Goal: Task Accomplishment & Management: Manage account settings

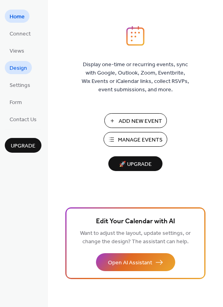
click at [17, 66] on span "Design" at bounding box center [19, 68] width 18 height 8
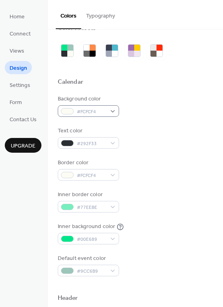
scroll to position [20, 0]
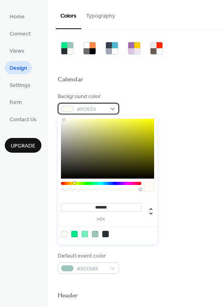
click at [74, 106] on div "#FCFCF4" at bounding box center [88, 109] width 61 height 12
click at [115, 66] on div at bounding box center [135, 67] width 155 height 18
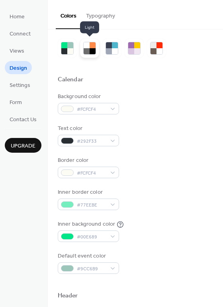
click at [87, 48] on div at bounding box center [87, 51] width 6 height 6
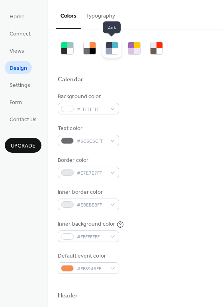
click at [109, 51] on div at bounding box center [109, 51] width 6 height 6
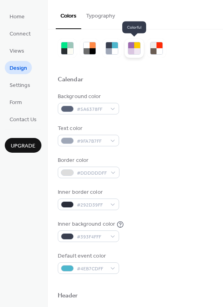
click at [136, 51] on div at bounding box center [137, 51] width 6 height 6
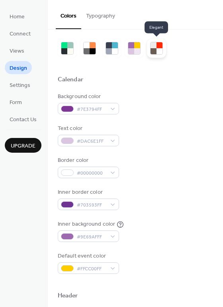
click at [155, 49] on div at bounding box center [154, 51] width 6 height 6
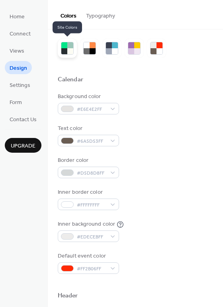
click at [67, 48] on div at bounding box center [70, 51] width 6 height 6
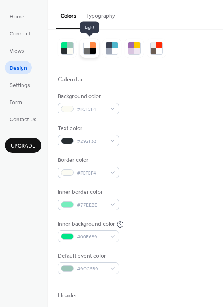
click at [84, 47] on div at bounding box center [87, 45] width 6 height 6
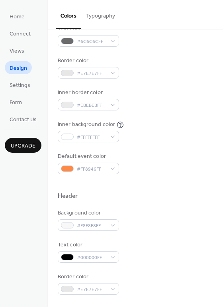
scroll to position [118, 0]
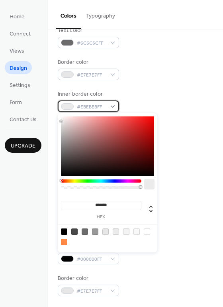
click at [108, 104] on div "#EBEBEBFF" at bounding box center [88, 106] width 61 height 12
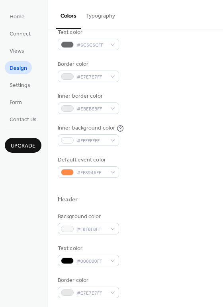
click at [161, 87] on div "Background color #FFFFFFFF Text color #6C6C6CFF Border color #E7E7E7FF Inner bo…" at bounding box center [135, 86] width 155 height 181
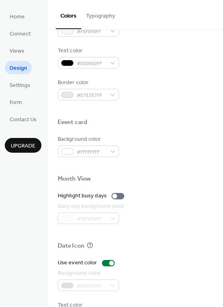
scroll to position [341, 0]
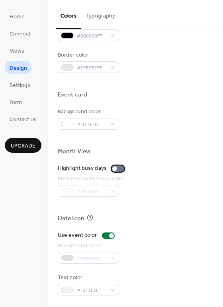
click at [112, 167] on div at bounding box center [114, 168] width 5 height 5
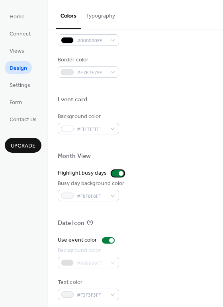
scroll to position [335, 0]
click at [104, 239] on div at bounding box center [108, 240] width 13 height 6
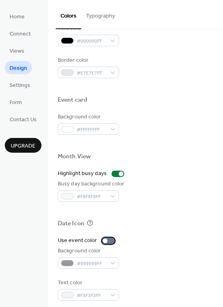
click at [108, 239] on div at bounding box center [108, 240] width 13 height 6
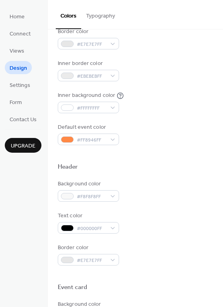
scroll to position [0, 0]
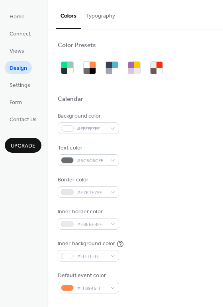
click at [100, 21] on button "Typography" at bounding box center [100, 14] width 39 height 28
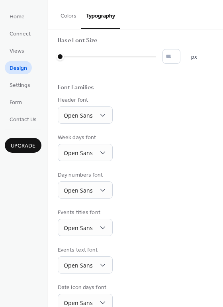
scroll to position [4, 0]
click at [170, 55] on input "*" at bounding box center [172, 56] width 18 height 15
type input "**"
click at [198, 111] on div "Header font Open Sans" at bounding box center [135, 109] width 155 height 27
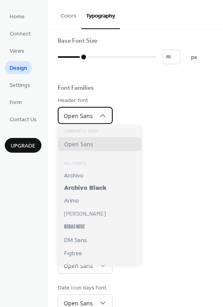
click at [89, 122] on div "Open Sans" at bounding box center [85, 115] width 55 height 17
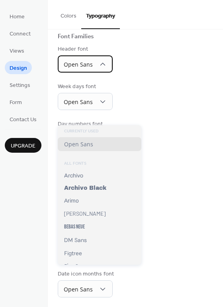
click at [102, 59] on div "Open Sans" at bounding box center [85, 63] width 55 height 17
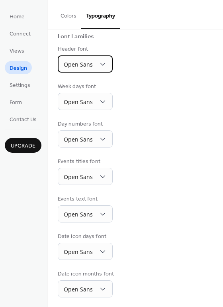
click at [101, 65] on icon at bounding box center [103, 64] width 8 height 8
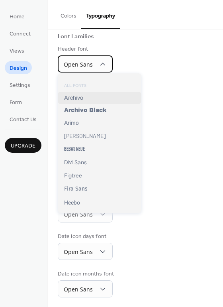
scroll to position [21, 0]
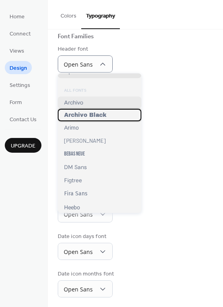
click at [92, 118] on span "Archivo Black" at bounding box center [85, 115] width 42 height 6
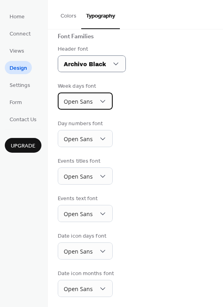
click at [92, 102] on div "Open Sans" at bounding box center [85, 100] width 55 height 17
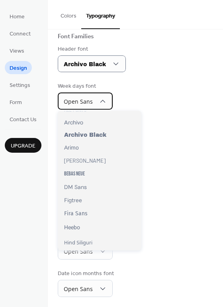
scroll to position [55, 0]
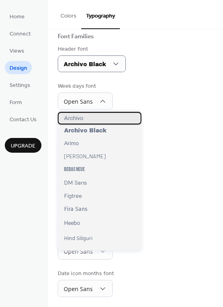
click at [78, 118] on span "Archivo" at bounding box center [73, 118] width 19 height 6
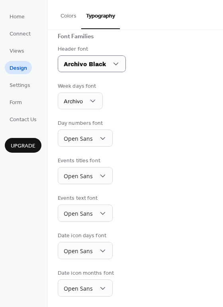
scroll to position [56, 0]
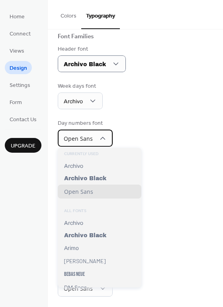
click at [93, 138] on div "Open Sans" at bounding box center [85, 137] width 55 height 17
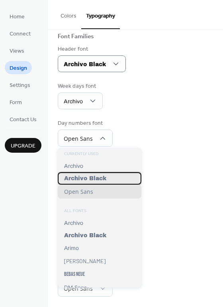
click at [87, 176] on span "Archivo Black" at bounding box center [85, 178] width 42 height 6
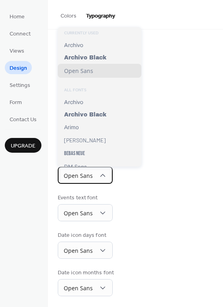
click at [87, 176] on span "Open Sans" at bounding box center [78, 176] width 29 height 8
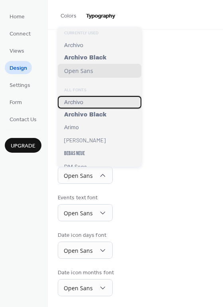
click at [92, 103] on div "Archivo" at bounding box center [100, 102] width 84 height 12
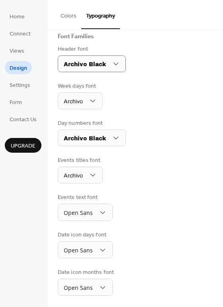
scroll to position [55, 0]
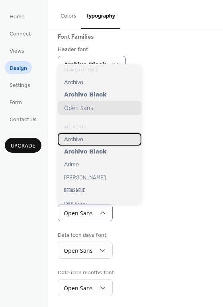
click at [80, 141] on span "Archivo" at bounding box center [73, 139] width 19 height 6
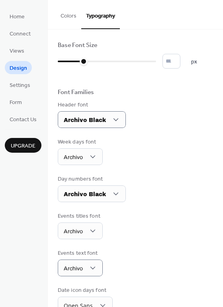
scroll to position [55, 0]
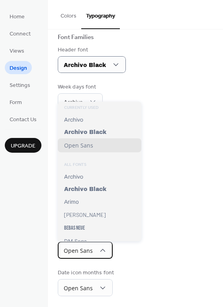
click at [97, 248] on div "Open Sans" at bounding box center [85, 249] width 55 height 17
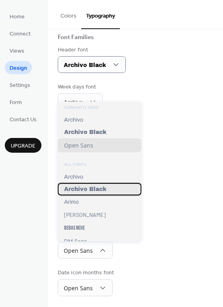
click at [78, 192] on span "Archivo Black" at bounding box center [85, 189] width 42 height 6
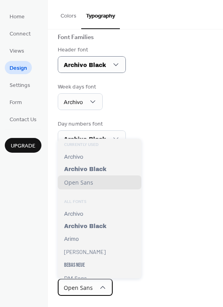
click at [92, 290] on div "Open Sans" at bounding box center [85, 286] width 55 height 17
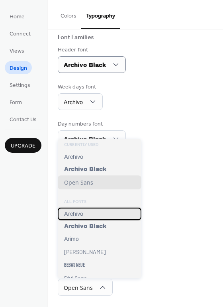
click at [85, 214] on div "Archivo" at bounding box center [100, 214] width 84 height 12
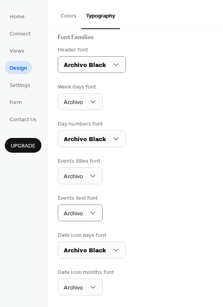
scroll to position [0, 0]
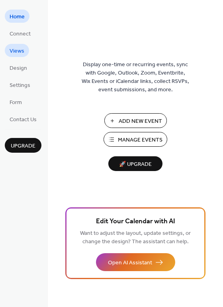
click at [12, 44] on link "Views" at bounding box center [17, 50] width 24 height 13
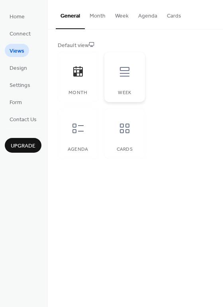
click at [125, 75] on icon at bounding box center [124, 71] width 13 height 13
click at [83, 82] on div at bounding box center [78, 72] width 24 height 24
click at [16, 88] on span "Settings" at bounding box center [20, 85] width 21 height 8
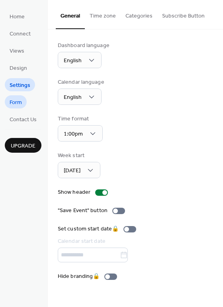
click at [20, 99] on span "Form" at bounding box center [16, 102] width 12 height 8
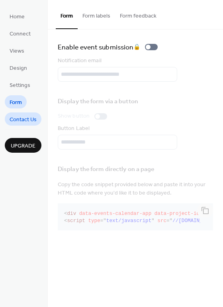
click at [22, 119] on span "Contact Us" at bounding box center [23, 120] width 27 height 8
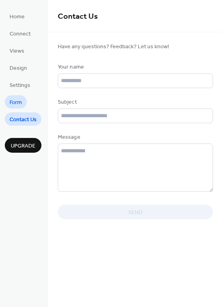
click at [16, 102] on span "Form" at bounding box center [16, 102] width 12 height 8
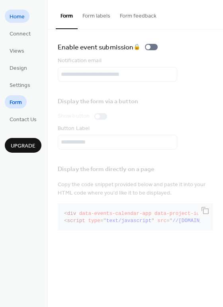
click at [19, 14] on span "Home" at bounding box center [17, 17] width 15 height 8
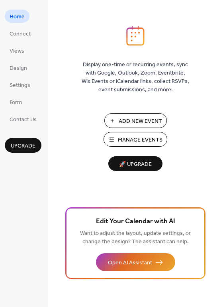
click at [129, 143] on span "Manage Events" at bounding box center [140, 140] width 45 height 8
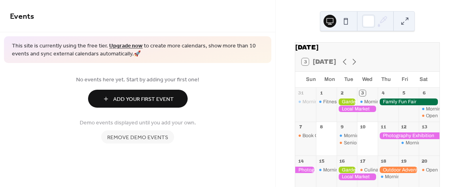
click at [345, 105] on div at bounding box center [347, 101] width 21 height 7
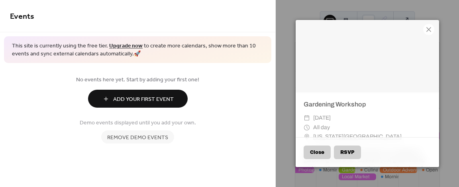
click at [311, 151] on button "Close" at bounding box center [317, 152] width 27 height 14
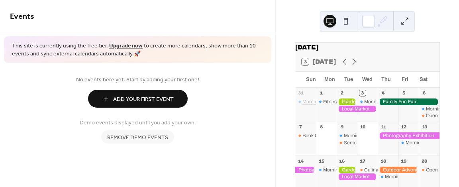
click at [313, 105] on div "Morning Yoga Bliss" at bounding box center [322, 101] width 41 height 7
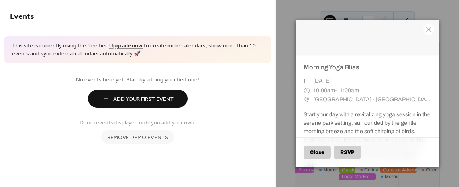
scroll to position [76, 0]
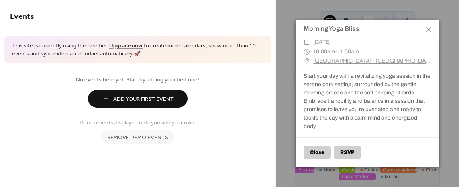
click at [426, 25] on icon at bounding box center [429, 30] width 10 height 10
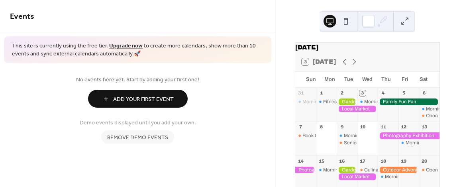
click at [139, 140] on span "Remove demo events" at bounding box center [137, 137] width 61 height 8
